Goal: Navigation & Orientation: Find specific page/section

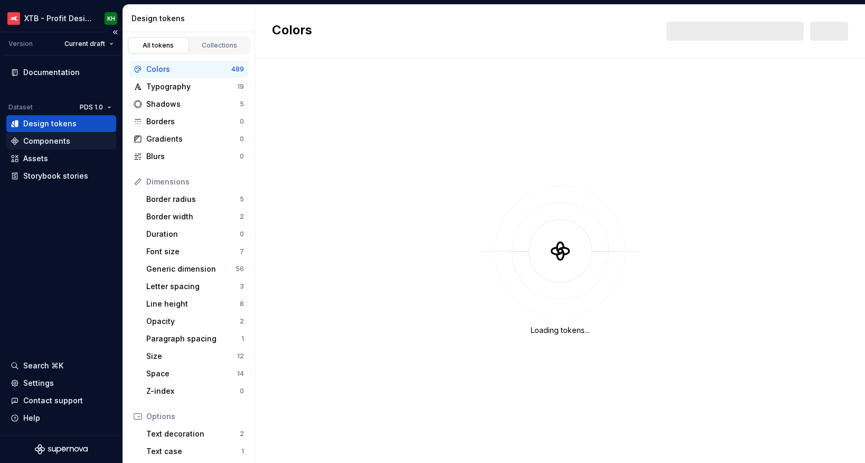
click at [65, 140] on div "Components" at bounding box center [46, 141] width 47 height 11
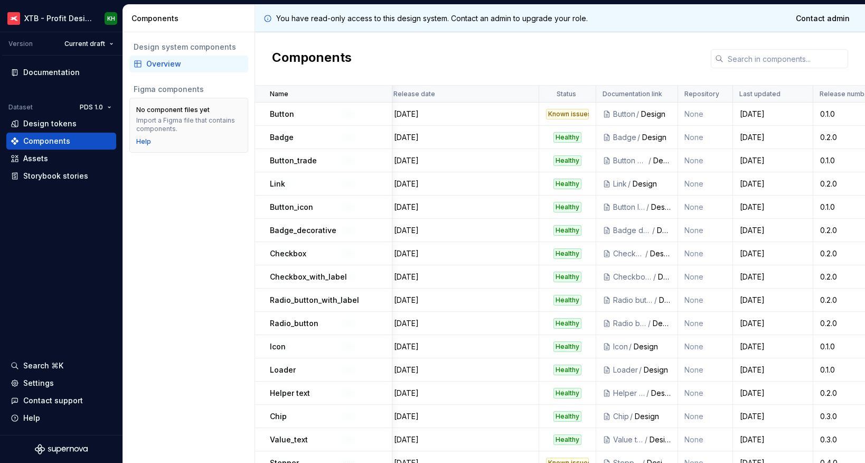
scroll to position [0, 851]
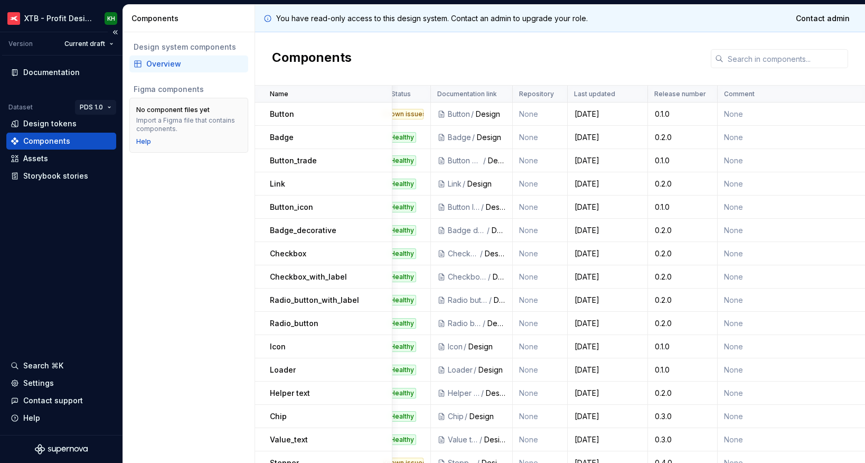
click at [109, 107] on html "XTB - Profit Design System KH Version Current draft Documentation Dataset PDS 1…" at bounding box center [432, 231] width 865 height 463
click at [112, 149] on div "PDS 2.0" at bounding box center [129, 144] width 69 height 11
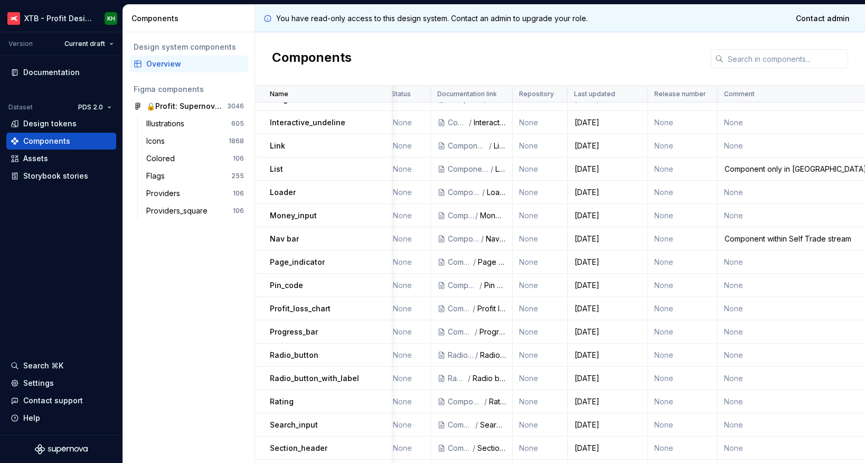
scroll to position [666, 851]
click at [48, 72] on div "Documentation" at bounding box center [51, 72] width 57 height 11
